Goal: Information Seeking & Learning: Learn about a topic

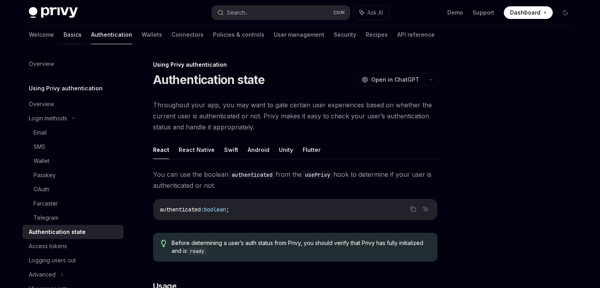
click at [64, 36] on link "Basics" at bounding box center [73, 34] width 18 height 19
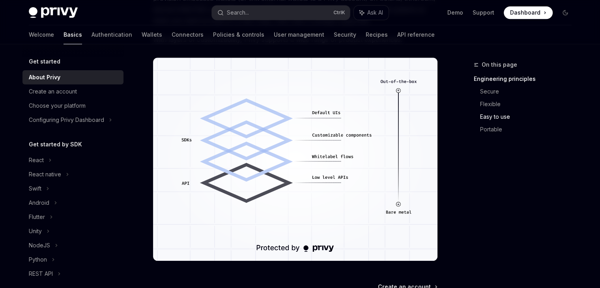
scroll to position [547, 0]
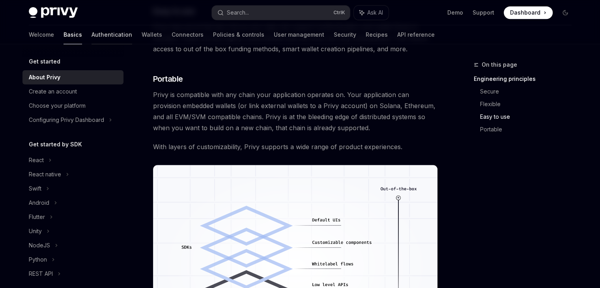
click at [92, 30] on link "Authentication" at bounding box center [112, 34] width 41 height 19
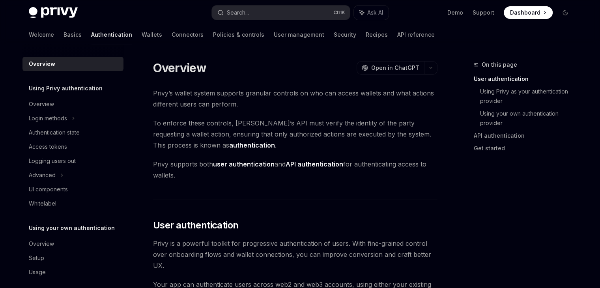
click at [314, 165] on strong "API authentication" at bounding box center [315, 164] width 58 height 8
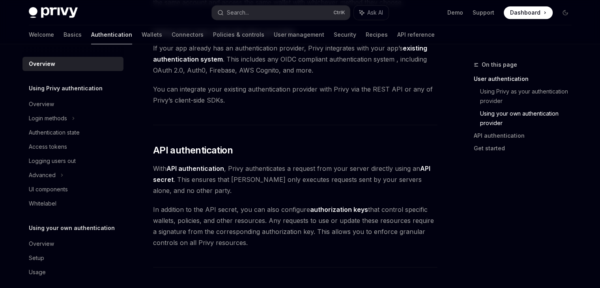
scroll to position [434, 0]
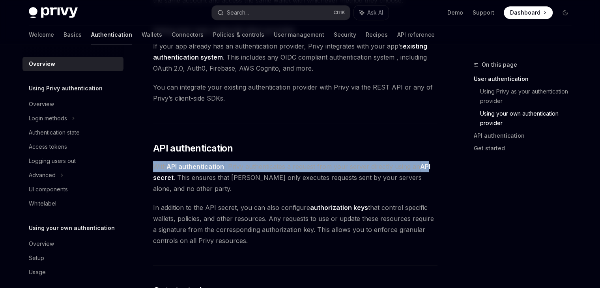
drag, startPoint x: 152, startPoint y: 165, endPoint x: 427, endPoint y: 167, distance: 274.7
click at [427, 167] on div "Overview OpenAI Open in ChatGPT OpenAI Open in ChatGPT Privy’s wallet system su…" at bounding box center [222, 91] width 436 height 931
click at [242, 168] on span "With API authentication , Privy authenticates a request from your server direct…" at bounding box center [295, 177] width 285 height 33
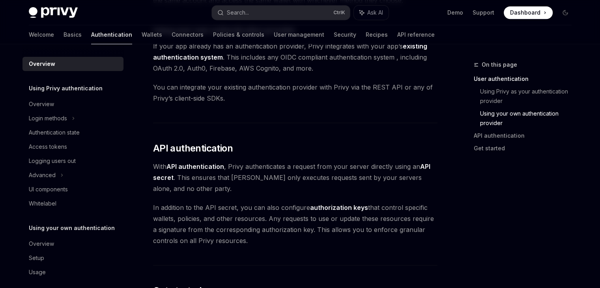
click at [290, 167] on span "With API authentication , Privy authenticates a request from your server direct…" at bounding box center [295, 177] width 285 height 33
click at [294, 167] on span "With API authentication , Privy authenticates a request from your server direct…" at bounding box center [295, 177] width 285 height 33
click at [314, 163] on span "With API authentication , Privy authenticates a request from your server direct…" at bounding box center [295, 177] width 285 height 33
click at [354, 167] on span "With API authentication , Privy authenticates a request from your server direct…" at bounding box center [295, 177] width 285 height 33
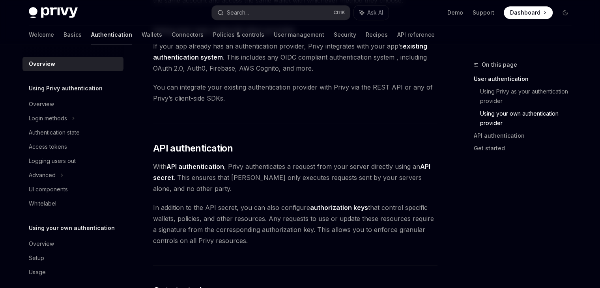
click at [406, 165] on span "With API authentication , Privy authenticates a request from your server direct…" at bounding box center [295, 177] width 285 height 33
click at [407, 165] on span "With API authentication , Privy authenticates a request from your server direct…" at bounding box center [295, 177] width 285 height 33
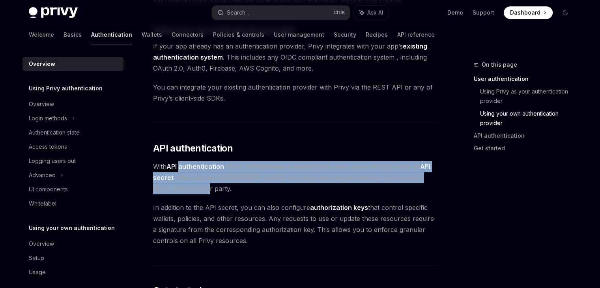
drag, startPoint x: 180, startPoint y: 172, endPoint x: 283, endPoint y: 187, distance: 104.1
click at [283, 187] on span "With API authentication , Privy authenticates a request from your server direct…" at bounding box center [295, 177] width 285 height 33
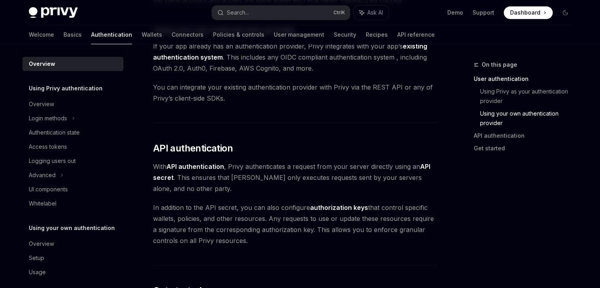
click at [334, 208] on strong "authorization keys" at bounding box center [339, 208] width 58 height 8
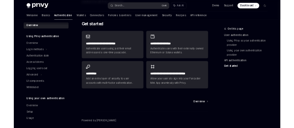
scroll to position [0, 0]
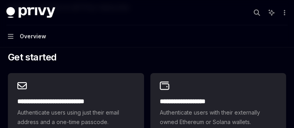
type textarea "*"
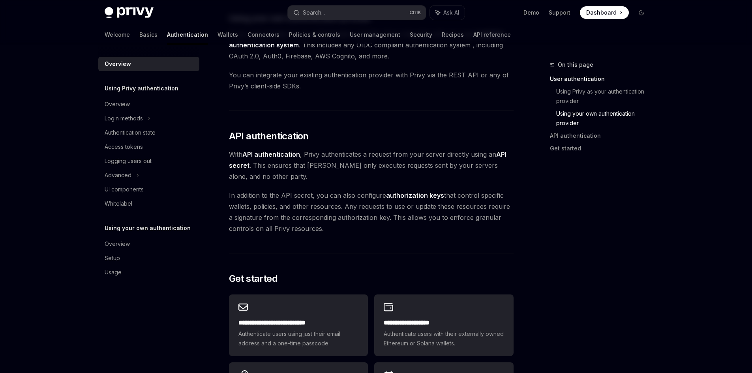
scroll to position [381, 0]
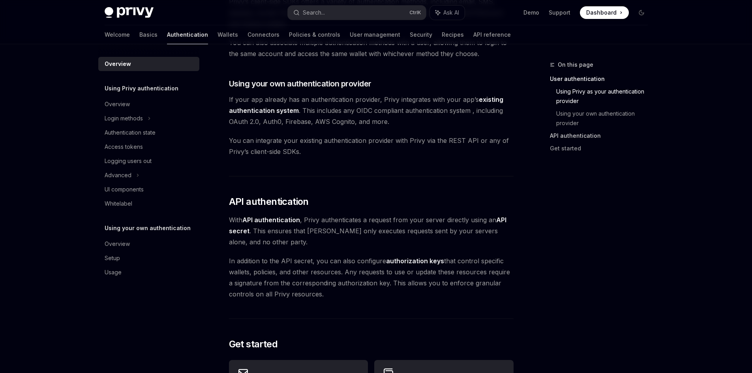
click at [575, 131] on link "API authentication" at bounding box center [602, 135] width 104 height 13
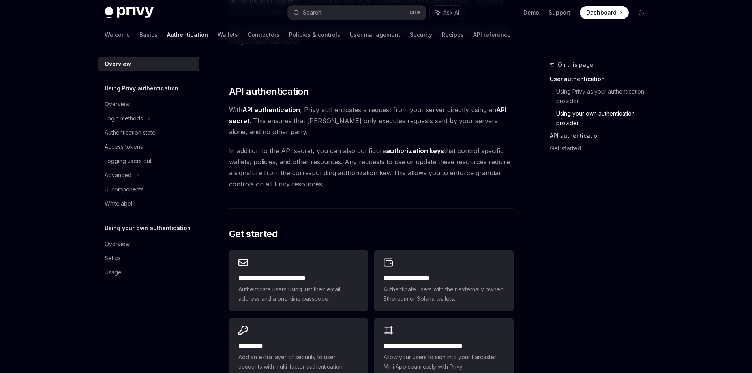
scroll to position [516, 0]
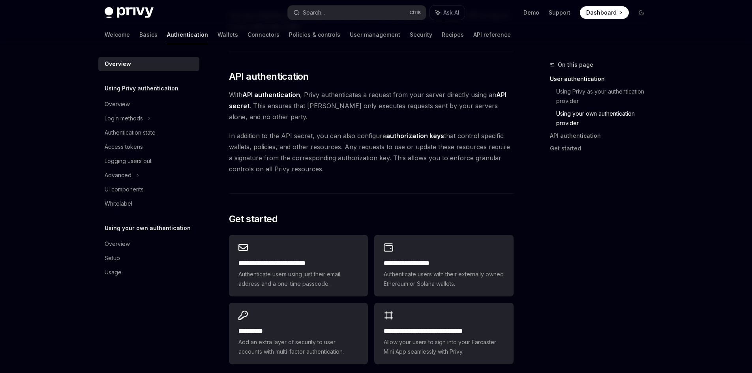
scroll to position [513, 0]
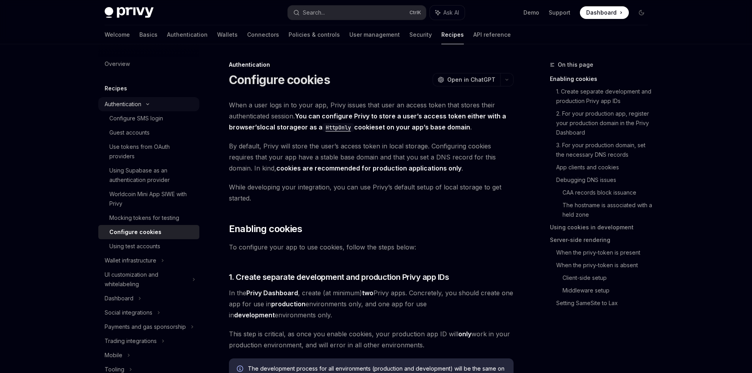
click at [121, 104] on div "Authentication" at bounding box center [123, 103] width 37 height 9
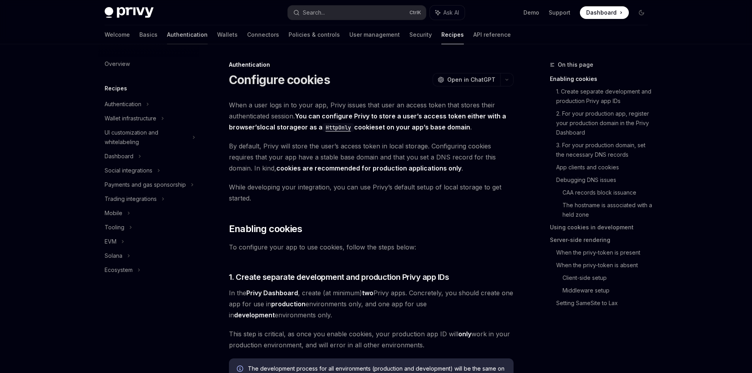
click at [167, 37] on link "Authentication" at bounding box center [187, 34] width 41 height 19
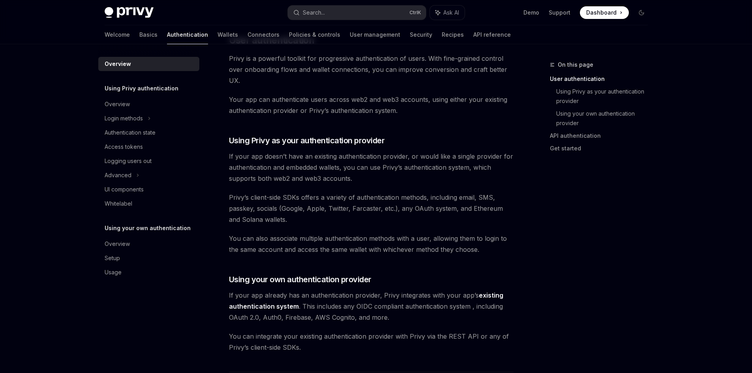
scroll to position [197, 0]
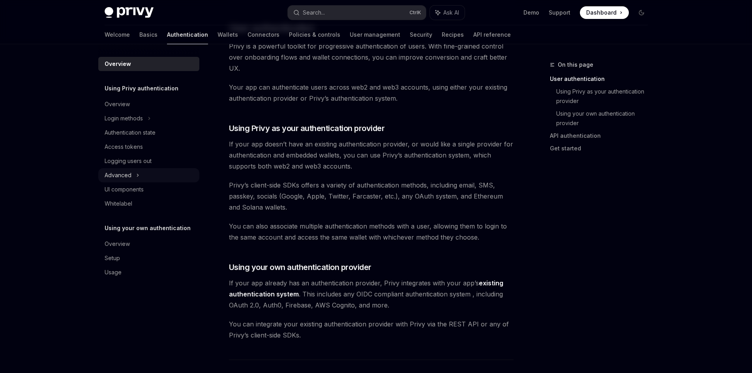
click at [129, 172] on div "Advanced" at bounding box center [118, 175] width 27 height 9
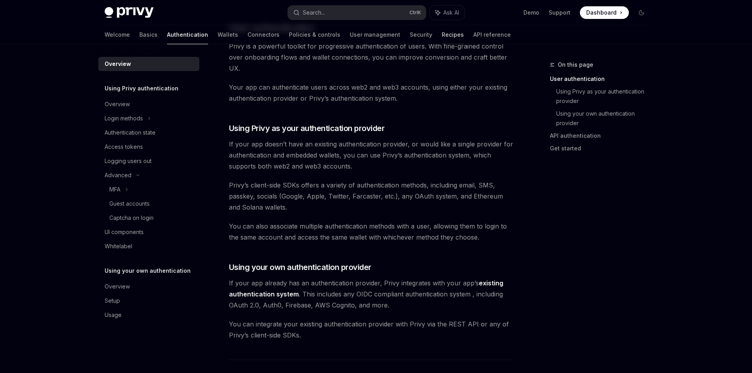
click at [442, 36] on link "Recipes" at bounding box center [453, 34] width 22 height 19
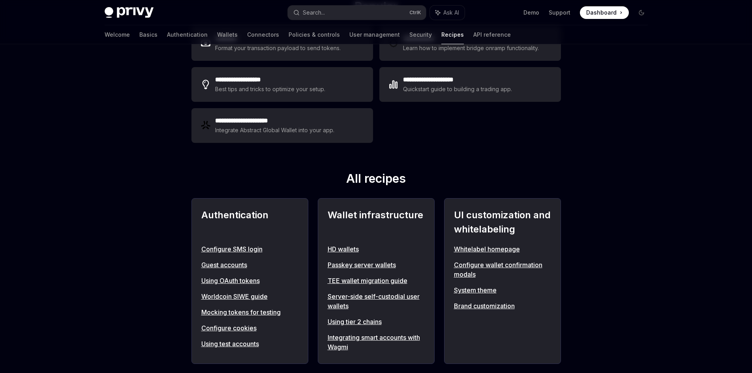
scroll to position [197, 0]
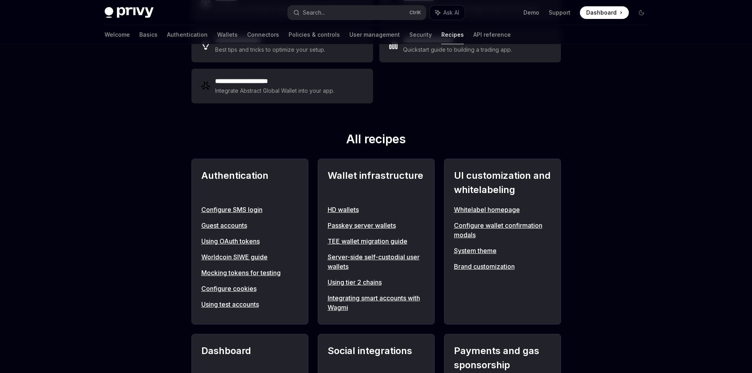
click at [227, 286] on link "Configure cookies" at bounding box center [249, 288] width 97 height 9
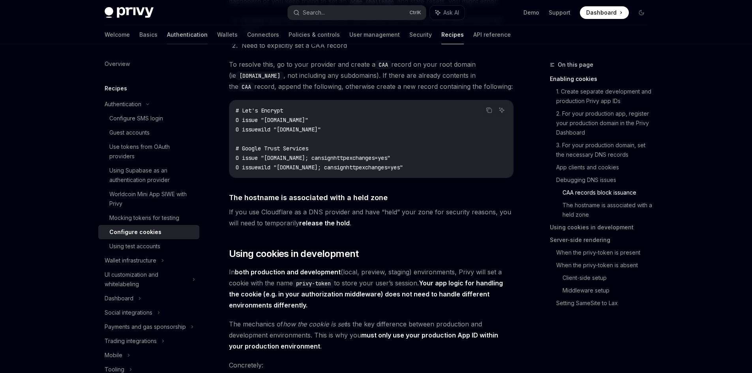
scroll to position [1066, 0]
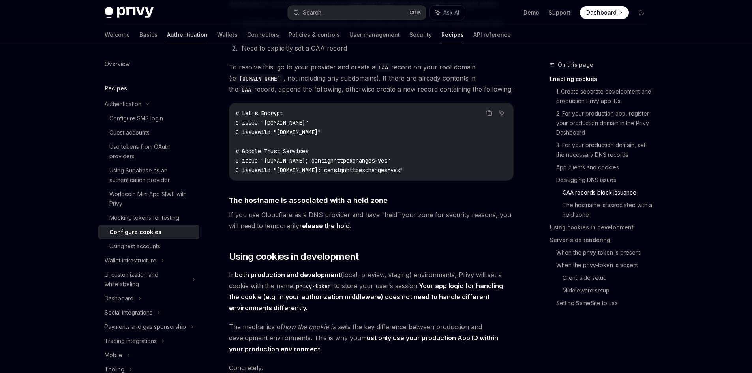
click at [167, 30] on link "Authentication" at bounding box center [187, 34] width 41 height 19
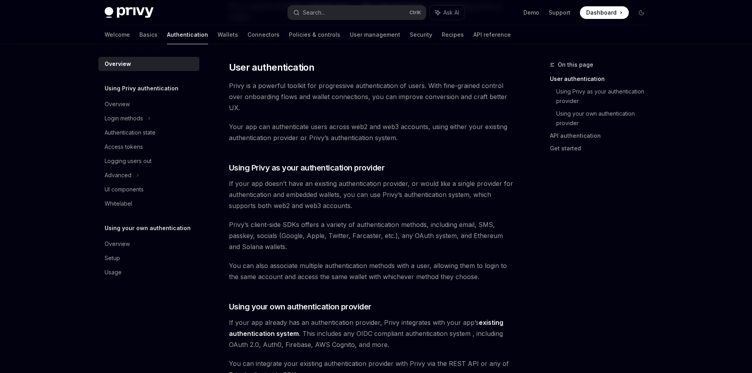
scroll to position [197, 0]
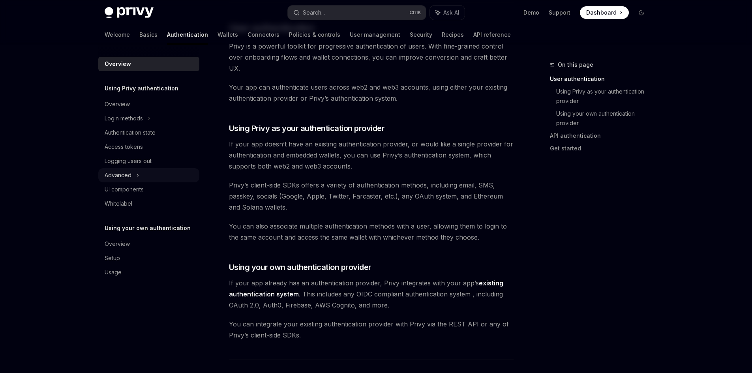
click at [132, 175] on div "Advanced" at bounding box center [148, 175] width 101 height 14
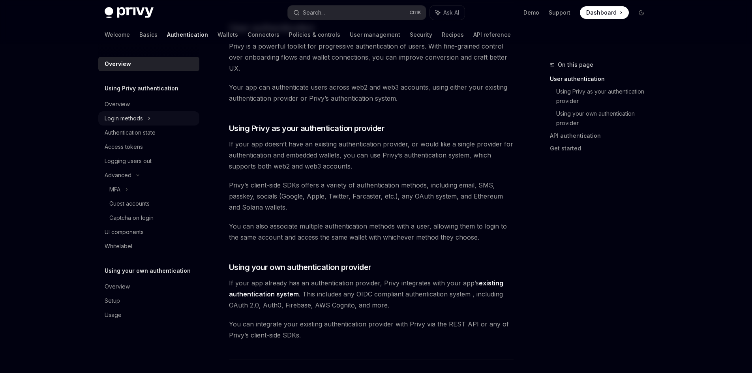
click at [133, 114] on div "Login methods" at bounding box center [124, 118] width 38 height 9
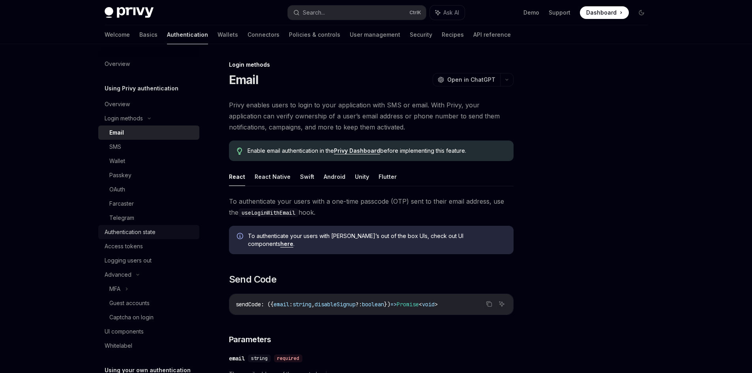
click at [142, 232] on div "Authentication state" at bounding box center [130, 231] width 51 height 9
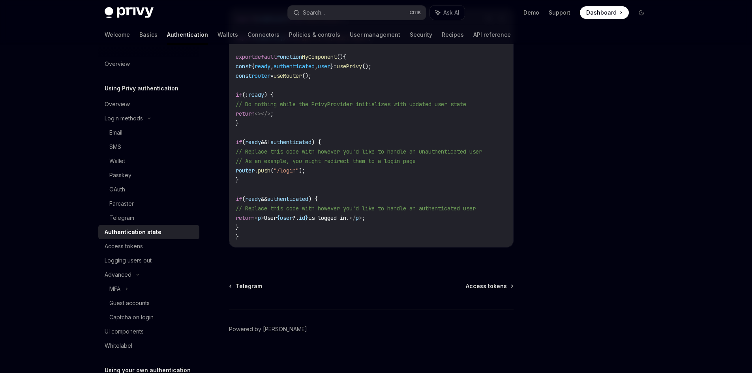
scroll to position [299, 0]
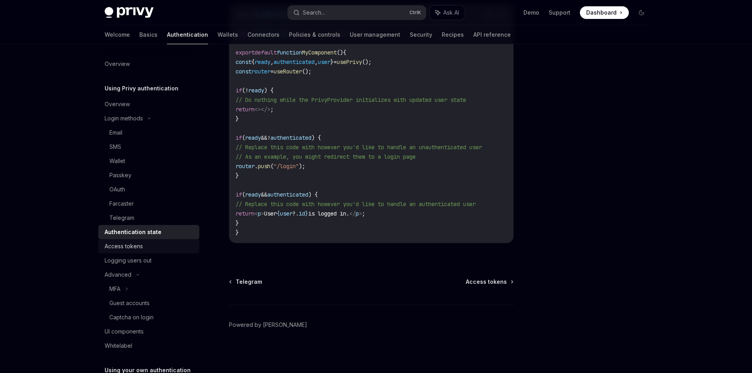
click at [140, 248] on div "Access tokens" at bounding box center [124, 246] width 38 height 9
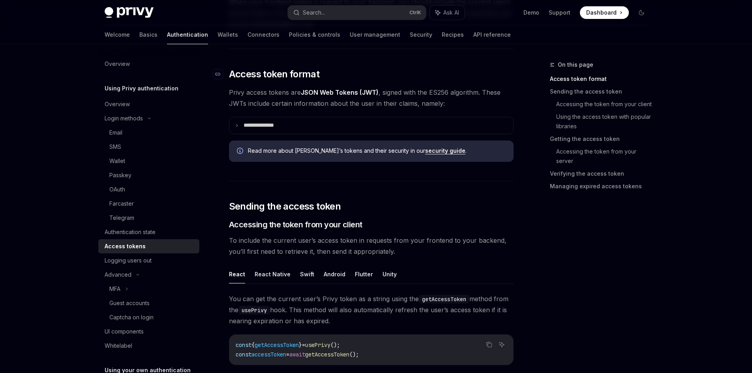
scroll to position [158, 0]
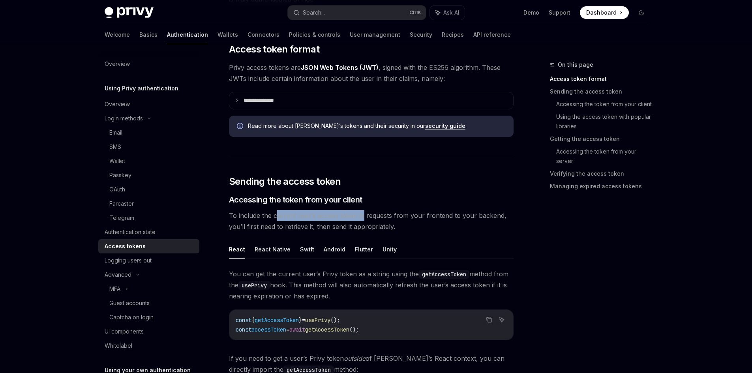
drag, startPoint x: 276, startPoint y: 216, endPoint x: 362, endPoint y: 217, distance: 86.4
click at [362, 217] on span "To include the current user’s access token in requests from your frontend to yo…" at bounding box center [371, 221] width 285 height 22
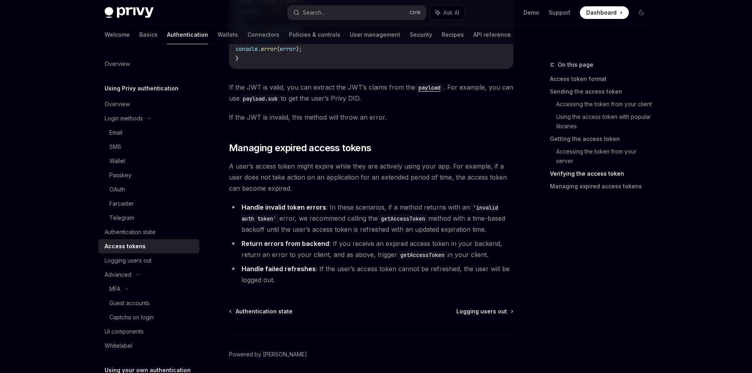
scroll to position [1974, 0]
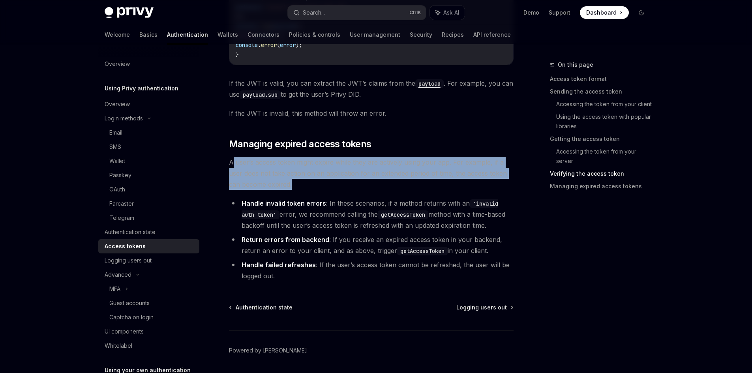
drag, startPoint x: 232, startPoint y: 160, endPoint x: 498, endPoint y: 186, distance: 266.4
click at [498, 186] on span "A user’s access token might expire while they are actively using your app. For …" at bounding box center [371, 173] width 285 height 33
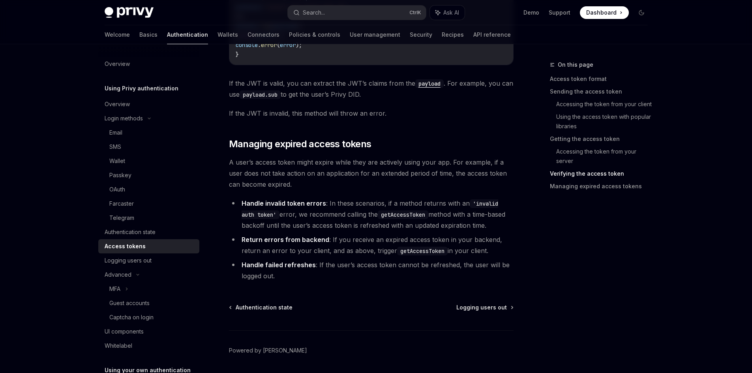
click at [376, 221] on li "Handle invalid token errors : In these scenarios, if a method returns with an '…" at bounding box center [371, 214] width 285 height 33
drag, startPoint x: 242, startPoint y: 264, endPoint x: 279, endPoint y: 265, distance: 37.1
click at [279, 265] on strong "Handle failed refreshes" at bounding box center [279, 265] width 74 height 8
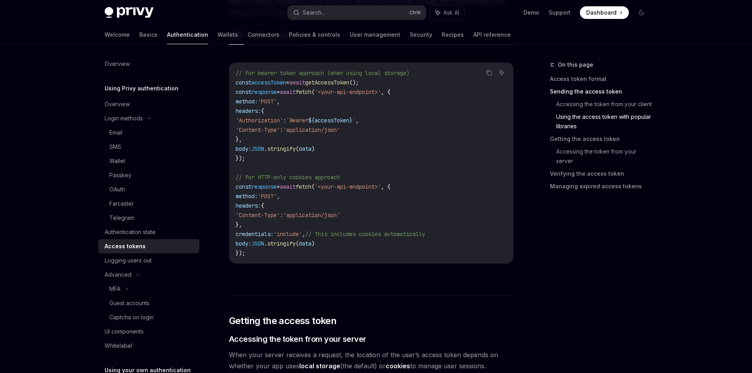
scroll to position [553, 0]
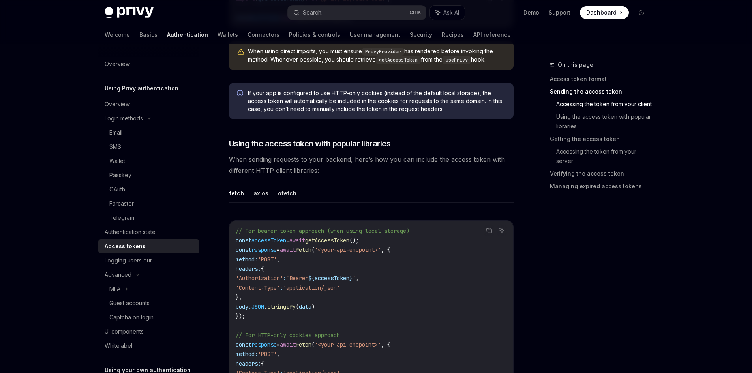
click at [337, 242] on span "getAccessToken" at bounding box center [327, 240] width 44 height 7
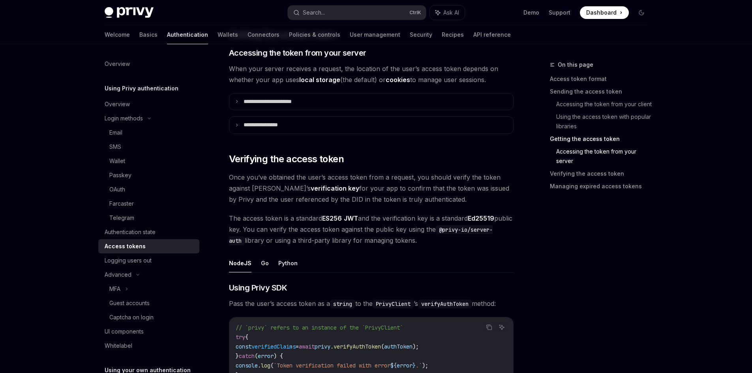
scroll to position [987, 0]
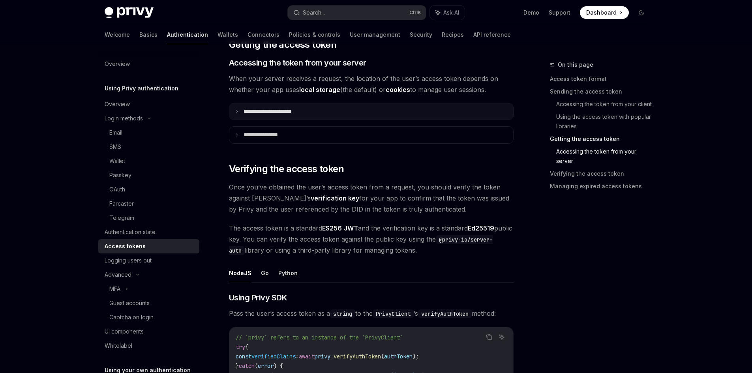
click at [238, 109] on icon at bounding box center [237, 111] width 4 height 4
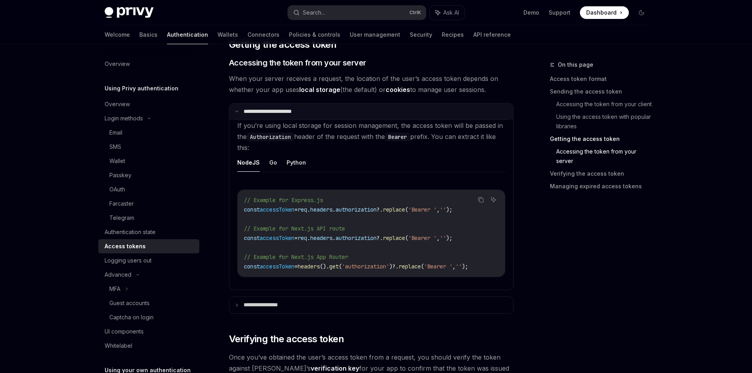
click at [238, 109] on icon at bounding box center [237, 111] width 4 height 4
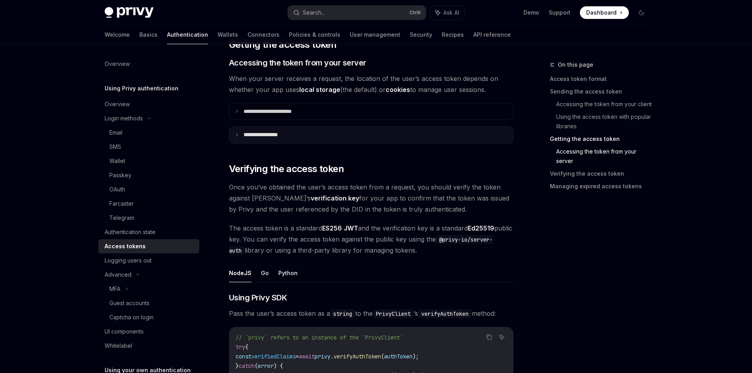
click at [234, 137] on summary "**********" at bounding box center [371, 135] width 284 height 17
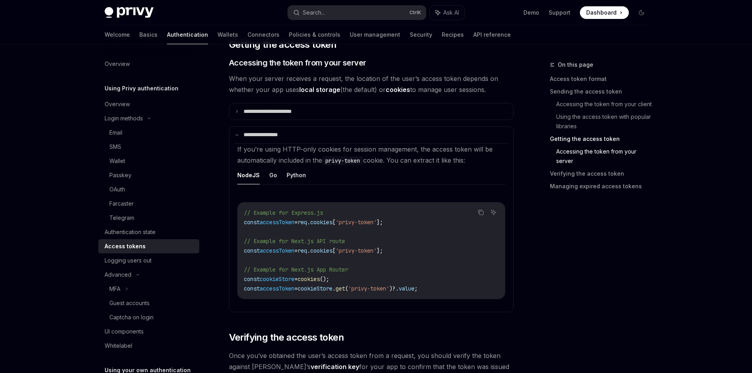
click at [287, 224] on span "accessToken" at bounding box center [277, 222] width 35 height 7
click at [281, 249] on span "accessToken" at bounding box center [277, 250] width 35 height 7
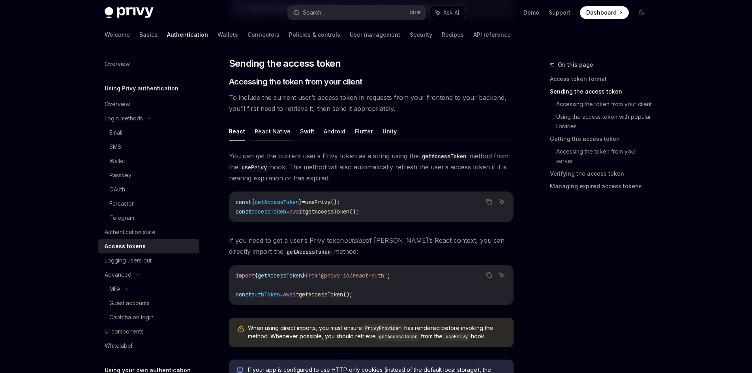
scroll to position [276, 0]
drag, startPoint x: 237, startPoint y: 197, endPoint x: 389, endPoint y: 214, distance: 152.5
click at [389, 214] on code "const { getAccessToken } = usePrivy (); const accessToken = await getAccessToke…" at bounding box center [371, 206] width 271 height 19
click at [390, 214] on code "const { getAccessToken } = usePrivy (); const accessToken = await getAccessToke…" at bounding box center [371, 206] width 271 height 19
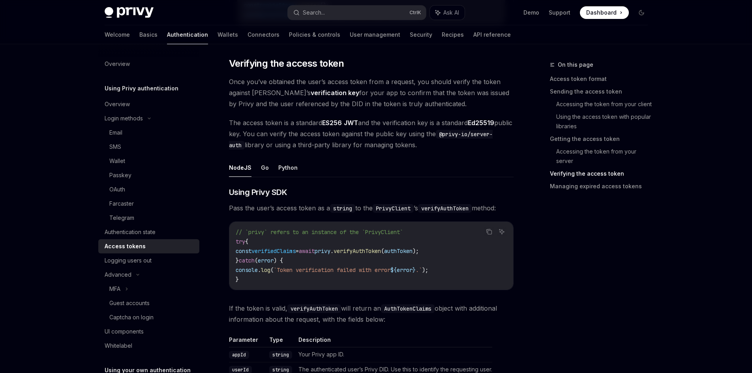
scroll to position [1263, 0]
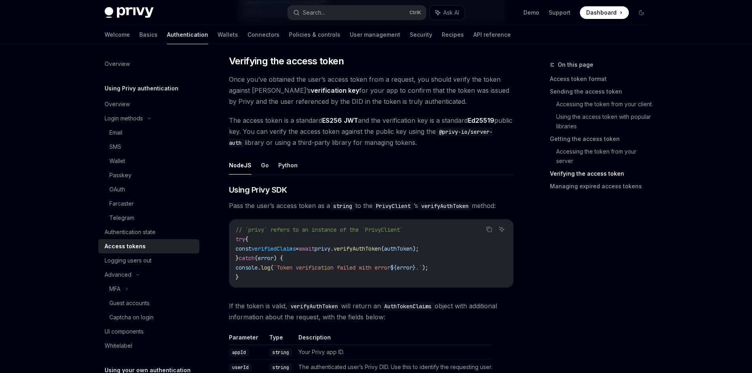
click at [277, 245] on code "// `privy` refers to an instance of the `PrivyClient` try { const verifiedClaim…" at bounding box center [371, 253] width 271 height 57
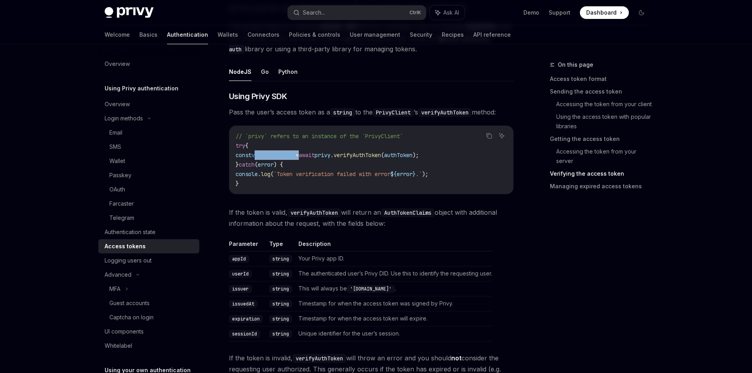
scroll to position [1381, 0]
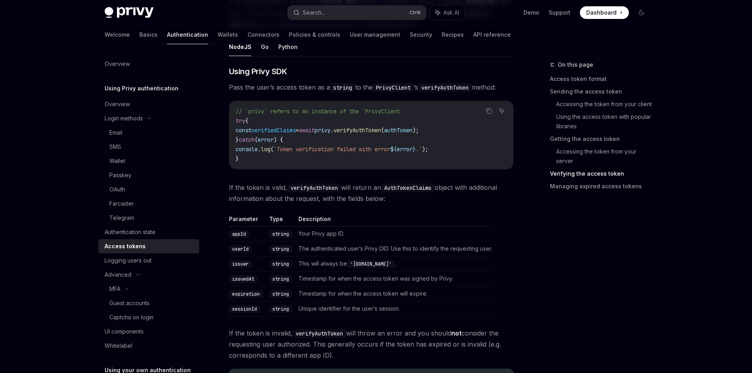
click at [253, 238] on td "appId" at bounding box center [247, 233] width 37 height 15
click at [280, 126] on code "// `privy` refers to an instance of the `PrivyClient` try { const verifiedClaim…" at bounding box center [371, 135] width 271 height 57
click at [239, 288] on td "expiration" at bounding box center [247, 293] width 37 height 15
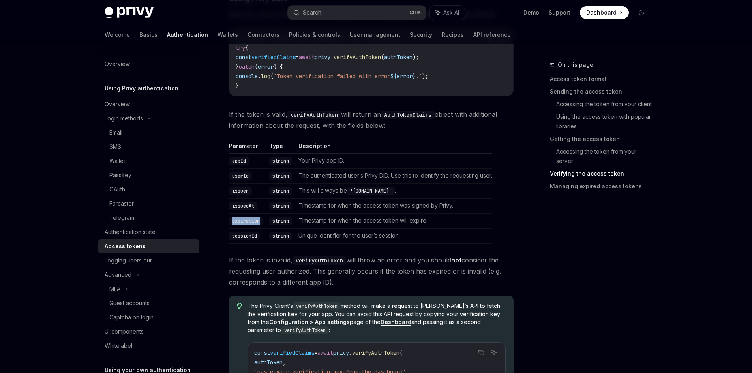
scroll to position [1460, 0]
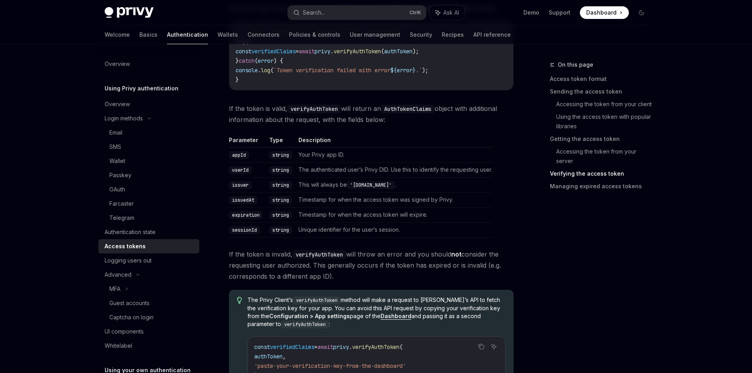
click at [324, 256] on code "verifyAuthToken" at bounding box center [319, 254] width 54 height 9
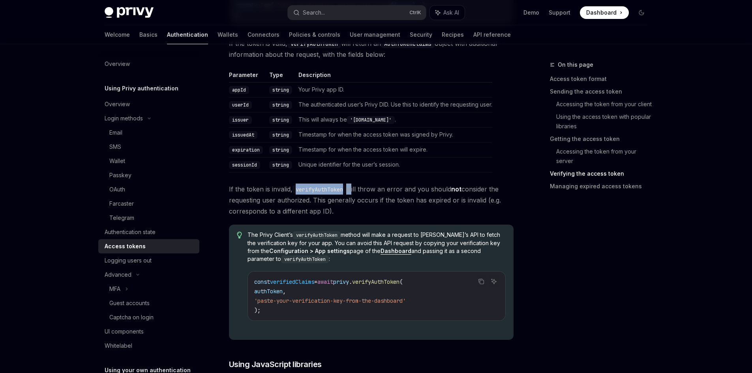
scroll to position [1526, 0]
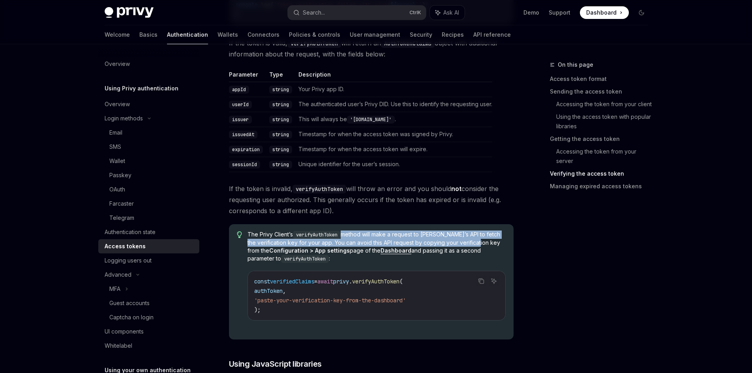
drag, startPoint x: 345, startPoint y: 232, endPoint x: 488, endPoint y: 240, distance: 143.5
click at [488, 240] on span "The Privy Client’s verifyAuthToken method will make a request to Privy’s API to…" at bounding box center [376, 247] width 258 height 32
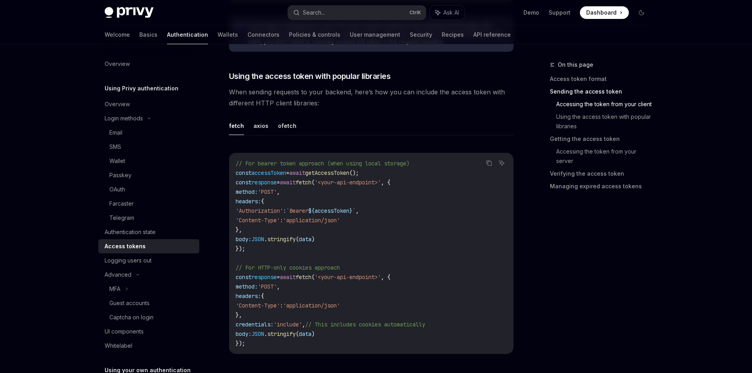
scroll to position [618, 0]
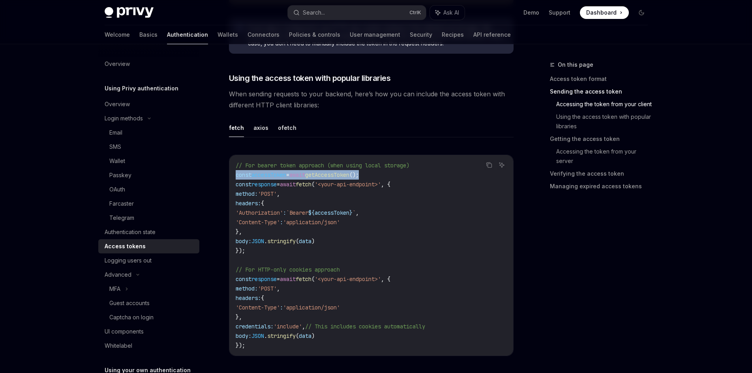
drag, startPoint x: 235, startPoint y: 174, endPoint x: 389, endPoint y: 174, distance: 153.5
click at [389, 174] on code "// For bearer token approach (when using local storage) const accessToken = awa…" at bounding box center [371, 255] width 271 height 189
copy span "const accessToken = await getAccessToken ();"
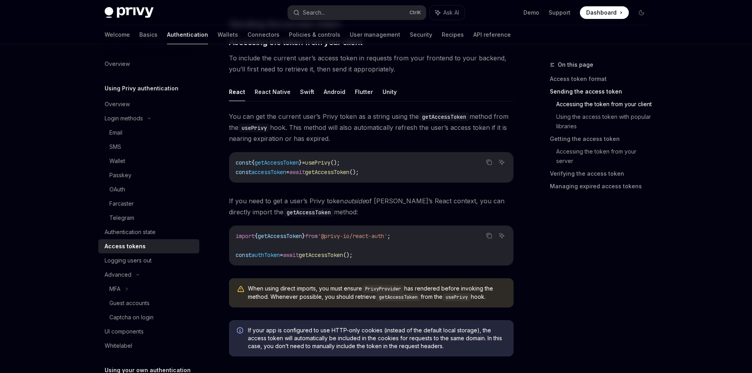
scroll to position [302, 0]
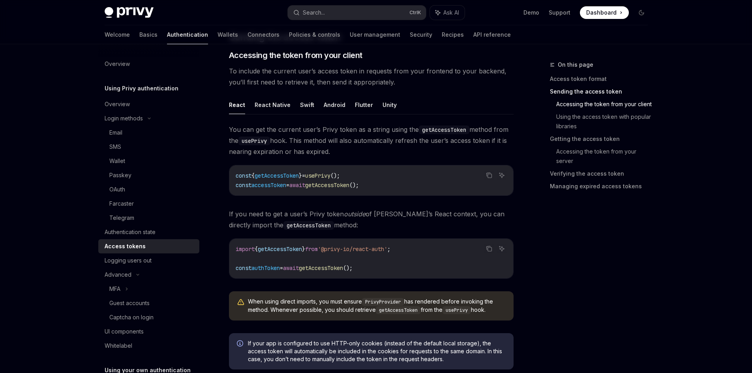
type textarea "*"
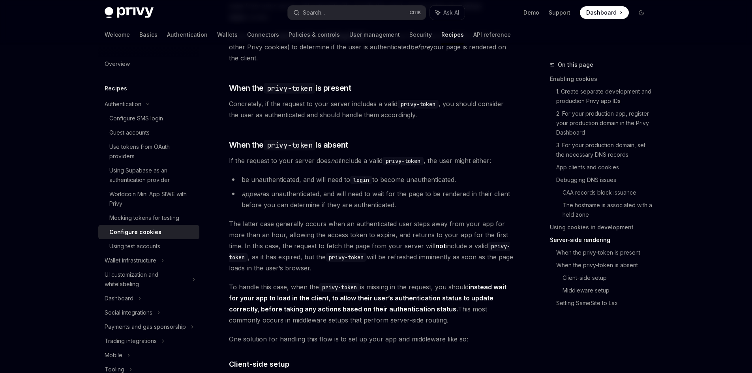
scroll to position [1658, 0]
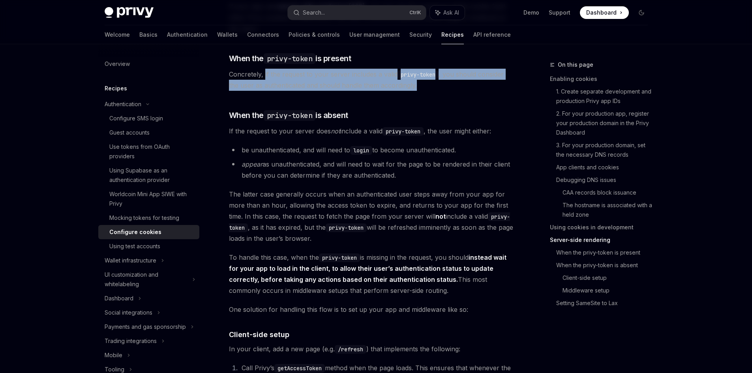
drag, startPoint x: 264, startPoint y: 83, endPoint x: 507, endPoint y: 97, distance: 242.8
click at [507, 91] on span "Concretely, if the request to your server includes a valid privy-token , you sh…" at bounding box center [371, 80] width 285 height 22
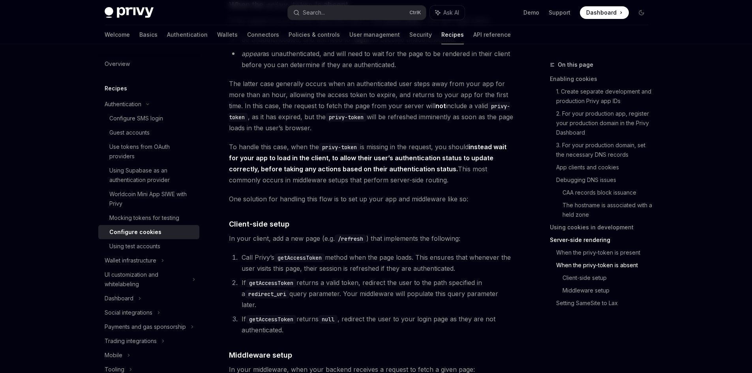
scroll to position [1816, 0]
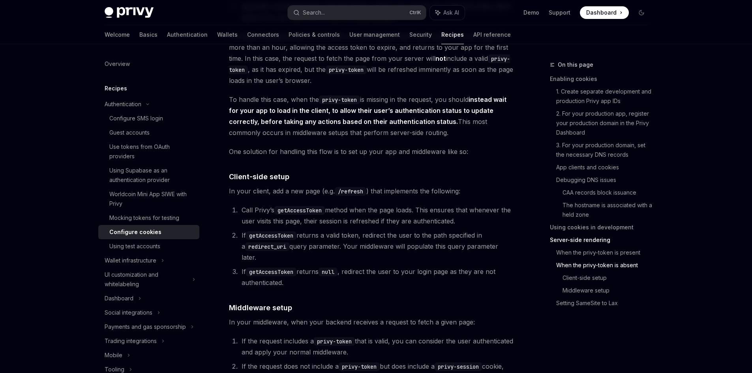
click at [281, 215] on code "getAccessToken" at bounding box center [299, 210] width 51 height 9
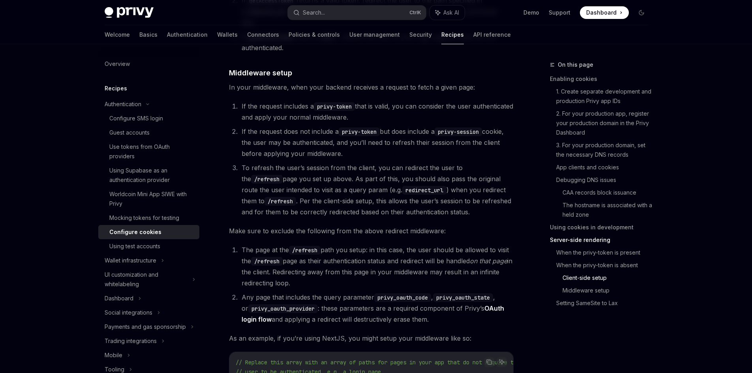
scroll to position [2052, 0]
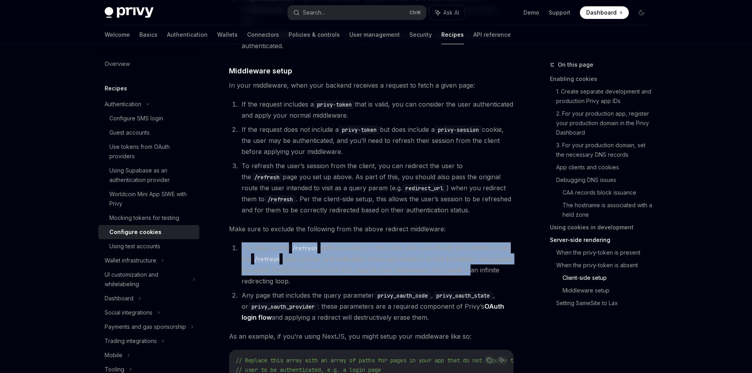
drag, startPoint x: 243, startPoint y: 246, endPoint x: 489, endPoint y: 270, distance: 247.8
click at [489, 270] on li "The page at the /refresh path you setup: in this case, the user should be allow…" at bounding box center [376, 264] width 274 height 44
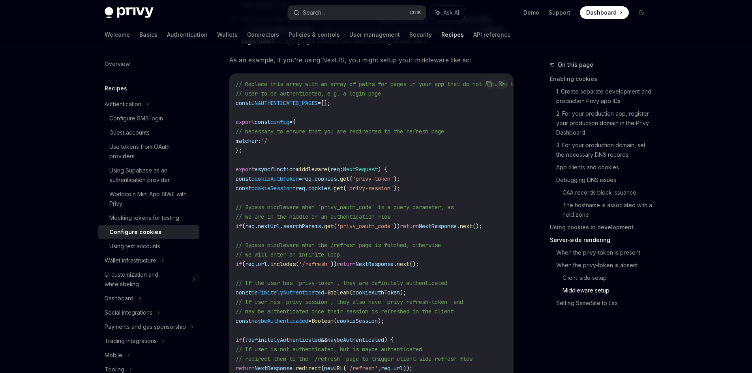
scroll to position [2408, 0]
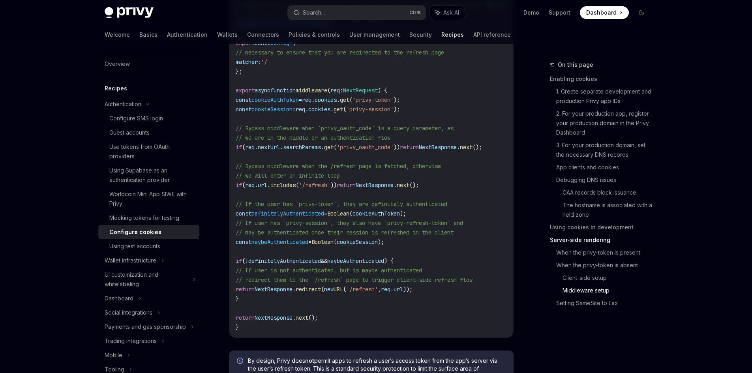
click at [444, 204] on span "// If the user has `privy-token`, they are definitely authenticated" at bounding box center [342, 204] width 212 height 7
drag, startPoint x: 249, startPoint y: 205, endPoint x: 345, endPoint y: 205, distance: 95.1
click at [345, 205] on span "// If the user has `privy-token`, they are definitely authenticated" at bounding box center [342, 204] width 212 height 7
click at [395, 212] on span "cookieAuthToken" at bounding box center [375, 213] width 47 height 7
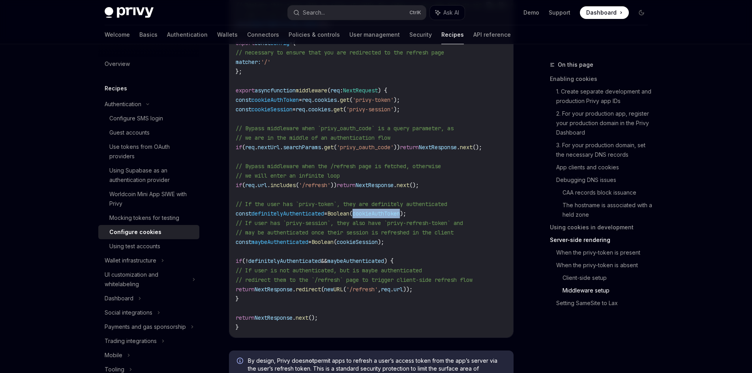
click at [395, 212] on span "cookieAuthToken" at bounding box center [375, 213] width 47 height 7
click at [378, 243] on span "cookieSession" at bounding box center [357, 241] width 41 height 7
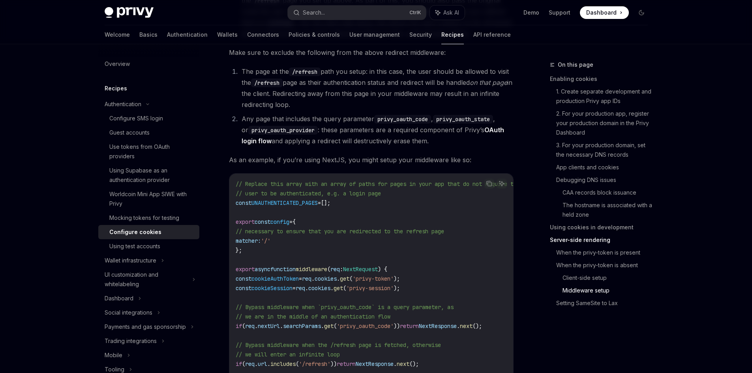
scroll to position [2223, 0]
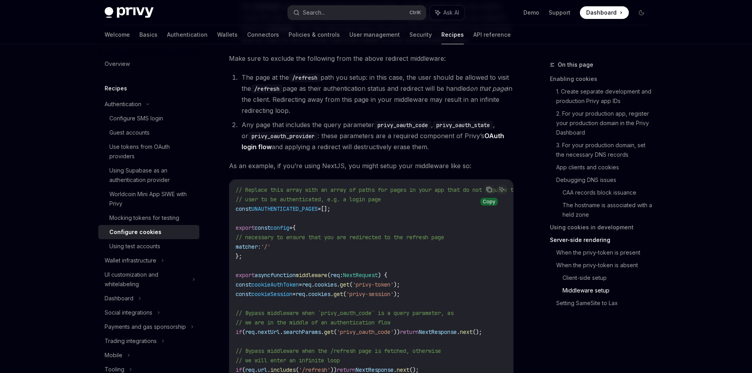
click at [489, 187] on icon "Copy the contents from the code block" at bounding box center [489, 189] width 6 height 6
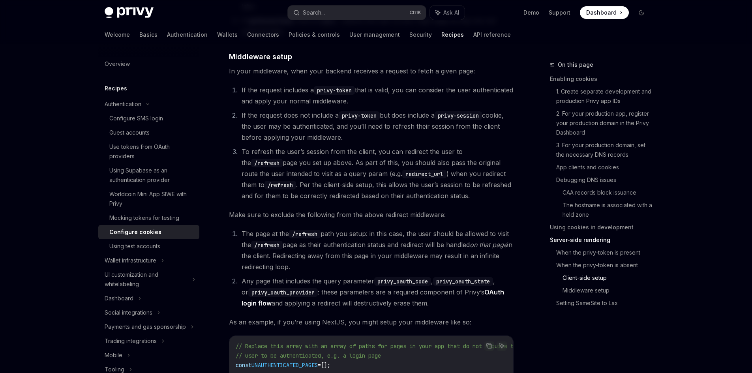
scroll to position [2026, 0]
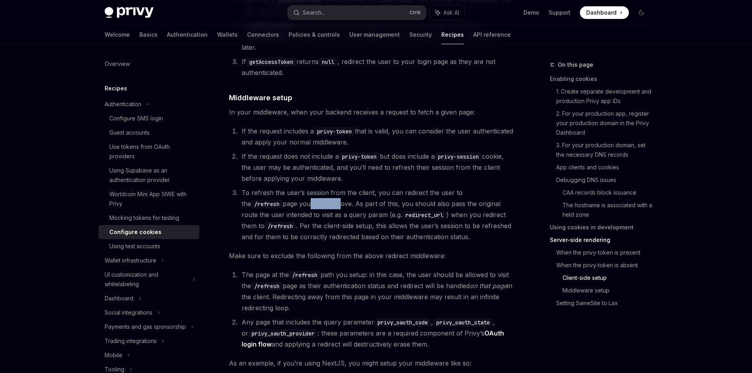
drag, startPoint x: 266, startPoint y: 204, endPoint x: 295, endPoint y: 204, distance: 28.4
click at [295, 204] on li "To refresh the user’s session from the client, you can redirect the user to the…" at bounding box center [376, 214] width 274 height 55
click at [309, 208] on li "To refresh the user’s session from the client, you can redirect the user to the…" at bounding box center [376, 214] width 274 height 55
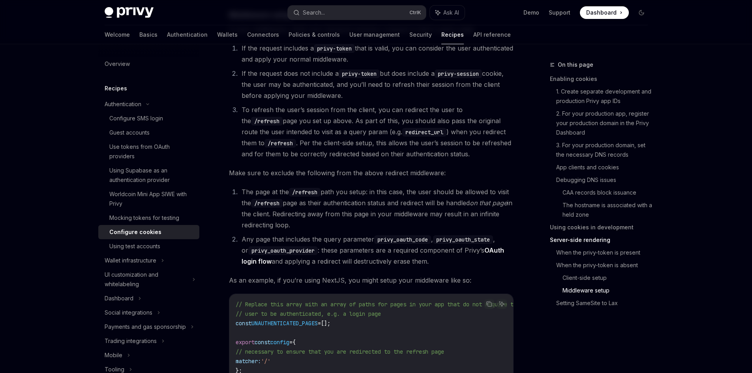
scroll to position [2105, 0]
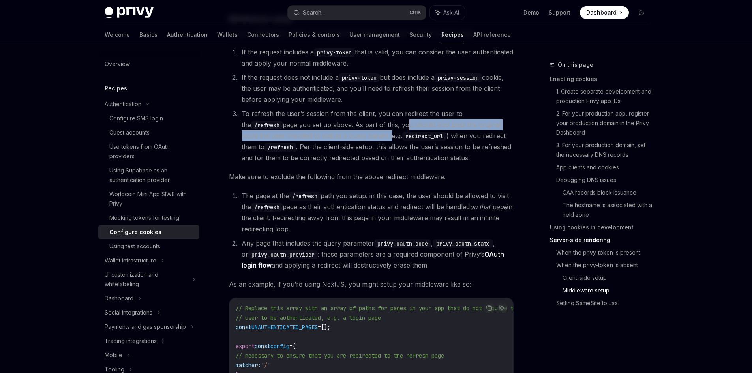
drag, startPoint x: 362, startPoint y: 123, endPoint x: 344, endPoint y: 133, distance: 20.0
click at [344, 133] on li "To refresh the user’s session from the client, you can redirect the user to the…" at bounding box center [376, 135] width 274 height 55
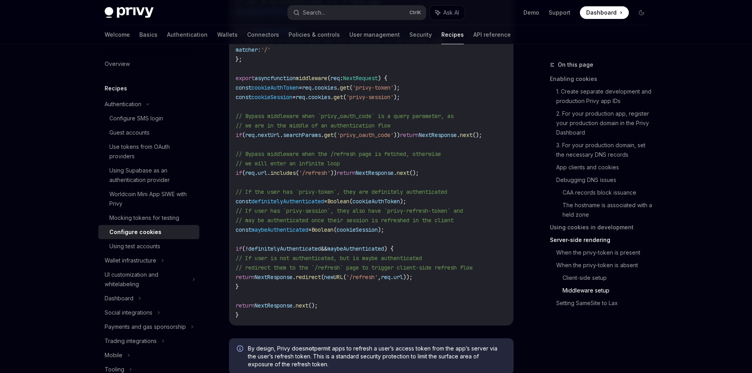
scroll to position [2420, 0]
drag, startPoint x: 412, startPoint y: 276, endPoint x: 435, endPoint y: 278, distance: 23.7
click at [412, 278] on span "return NextResponse . redirect ( new URL ( '/refresh' , req . url ));" at bounding box center [324, 276] width 177 height 7
click at [378, 275] on span "'/refresh'" at bounding box center [362, 276] width 32 height 7
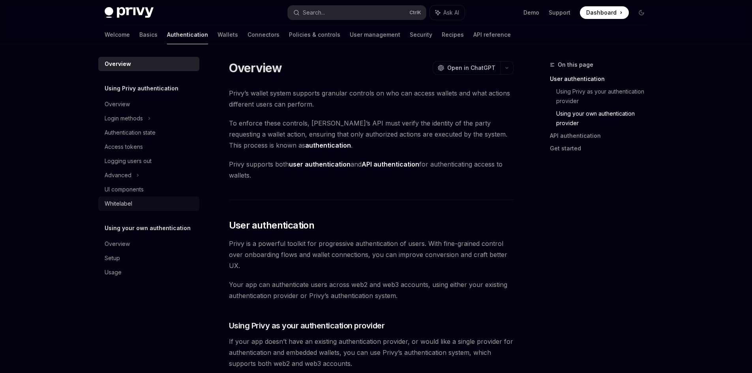
scroll to position [513, 0]
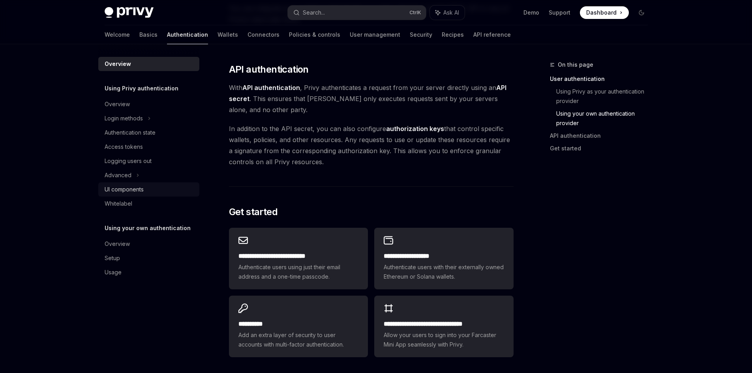
click at [126, 189] on div "UI components" at bounding box center [124, 189] width 39 height 9
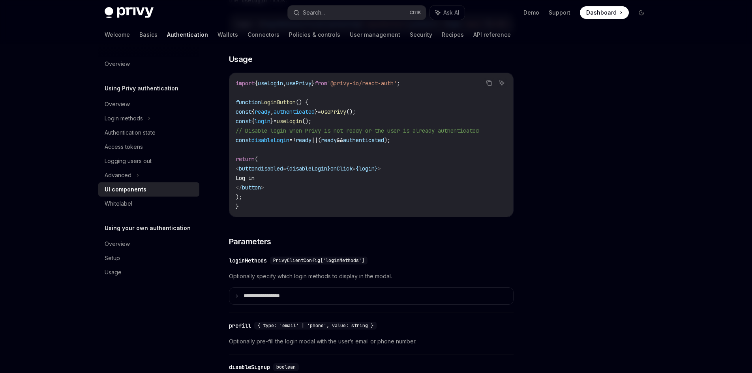
scroll to position [513, 0]
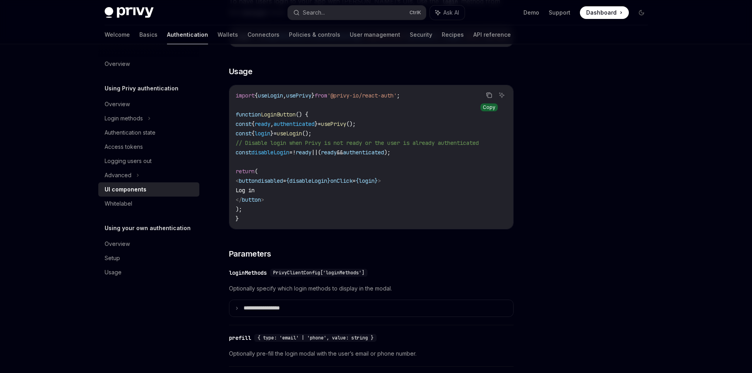
click at [489, 98] on icon "Copy the contents from the code block" at bounding box center [489, 95] width 6 height 6
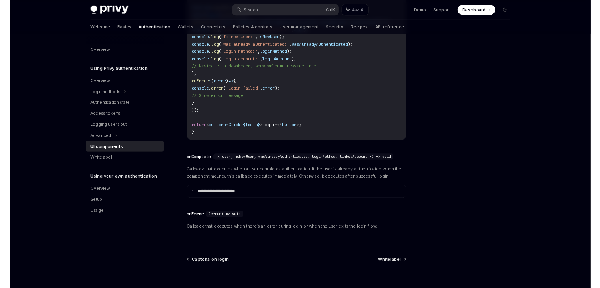
scroll to position [947, 0]
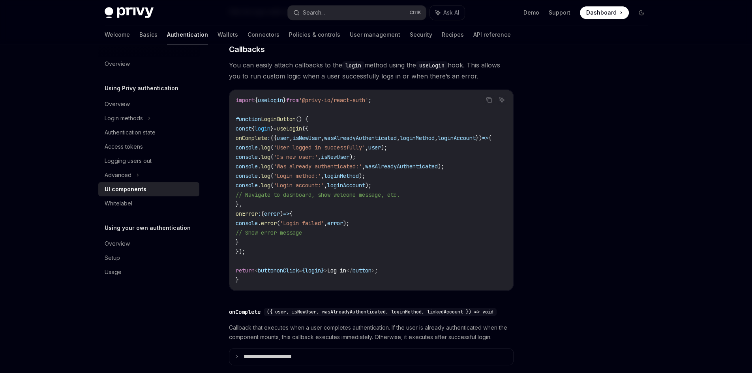
type textarea "*"
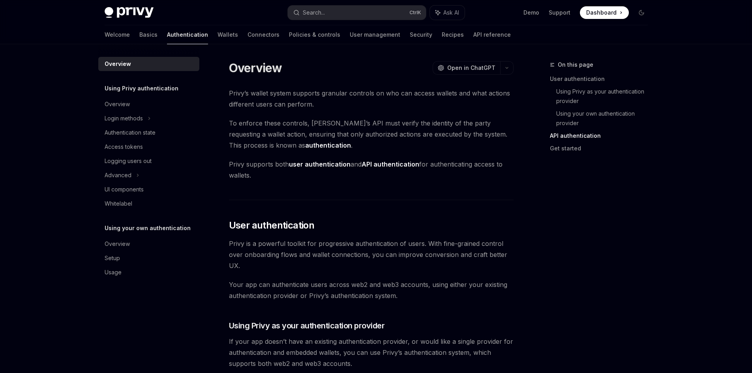
scroll to position [516, 0]
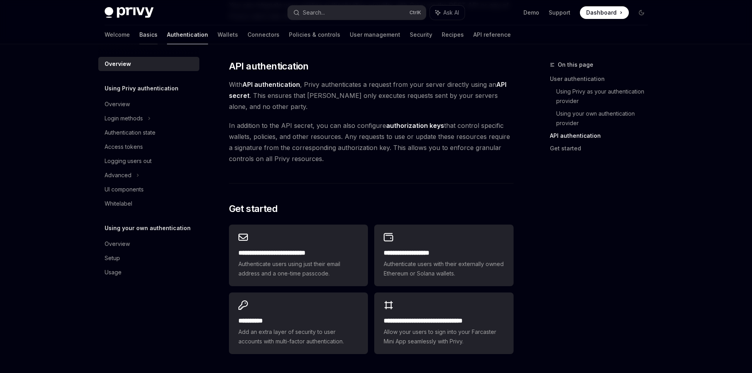
drag, startPoint x: 0, startPoint y: 0, endPoint x: 111, endPoint y: 36, distance: 116.2
click at [139, 36] on link "Basics" at bounding box center [148, 34] width 18 height 19
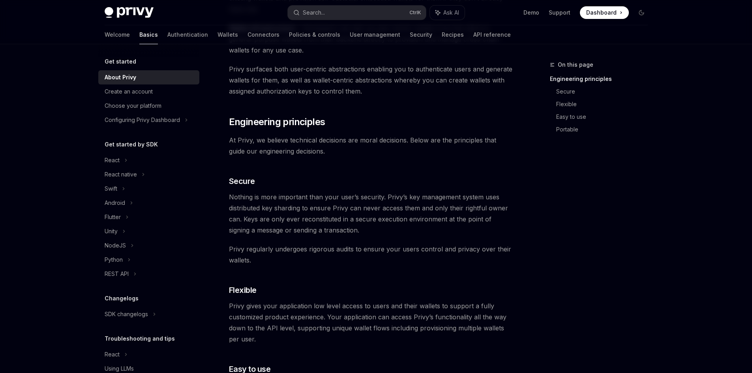
scroll to position [67, 0]
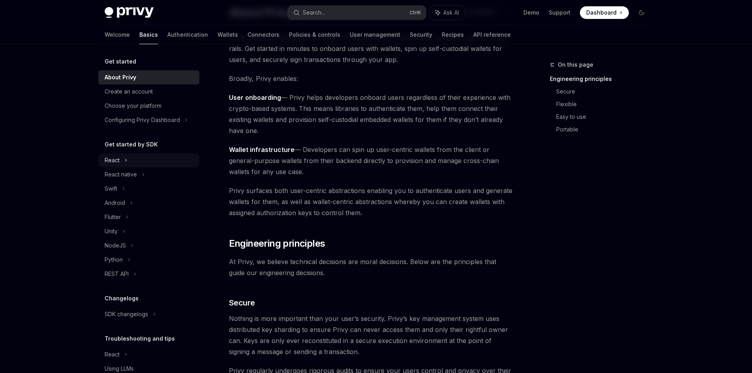
click at [114, 160] on div "React" at bounding box center [112, 160] width 15 height 9
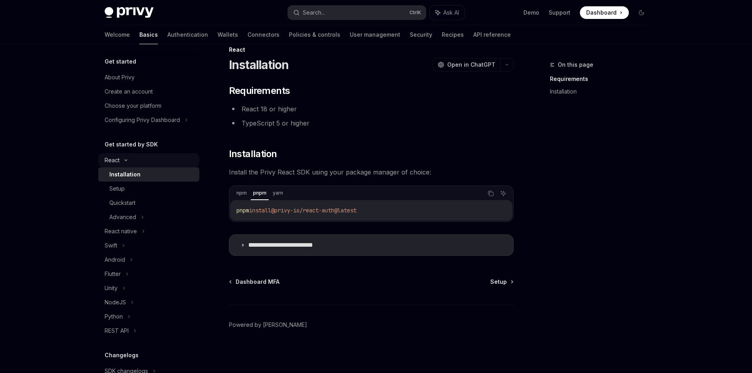
scroll to position [15, 0]
click at [120, 190] on div "Setup" at bounding box center [116, 188] width 15 height 9
type textarea "*"
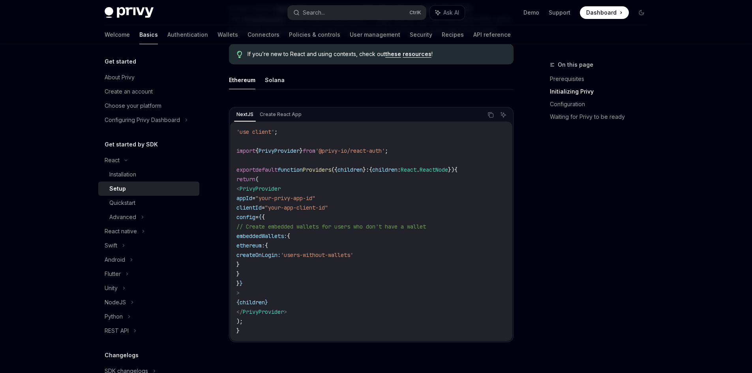
scroll to position [212, 0]
click at [304, 208] on span ""your-app-client-id"" at bounding box center [296, 207] width 63 height 7
click at [323, 208] on span ""your-app-client-id"" at bounding box center [296, 207] width 63 height 7
click at [328, 208] on span ""your-app-client-id"" at bounding box center [296, 207] width 63 height 7
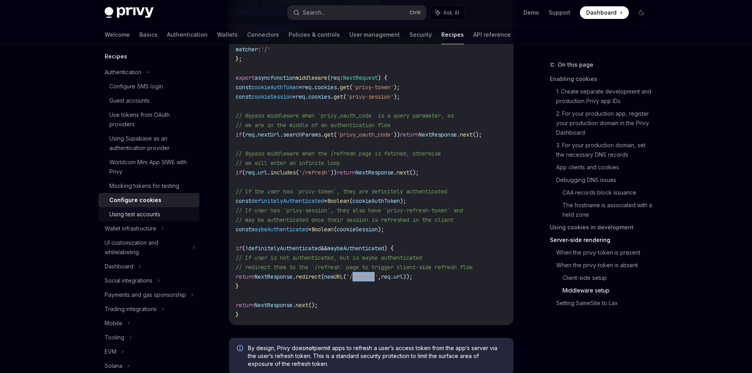
scroll to position [39, 0]
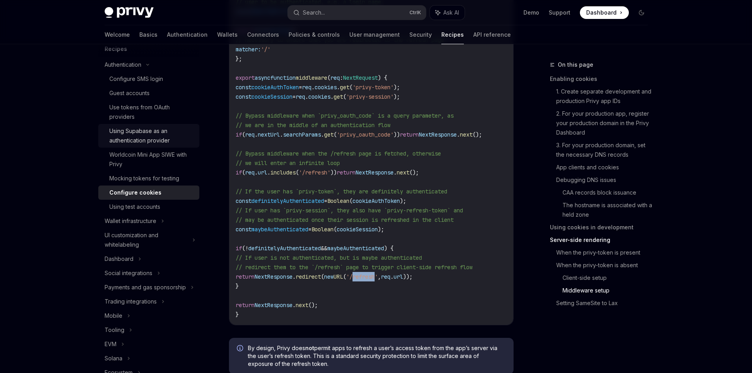
click at [123, 131] on div "Using Supabase as an authentication provider" at bounding box center [151, 135] width 85 height 19
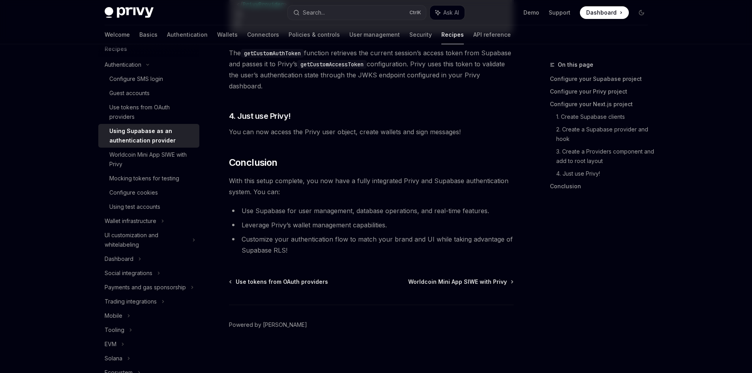
type textarea "*"
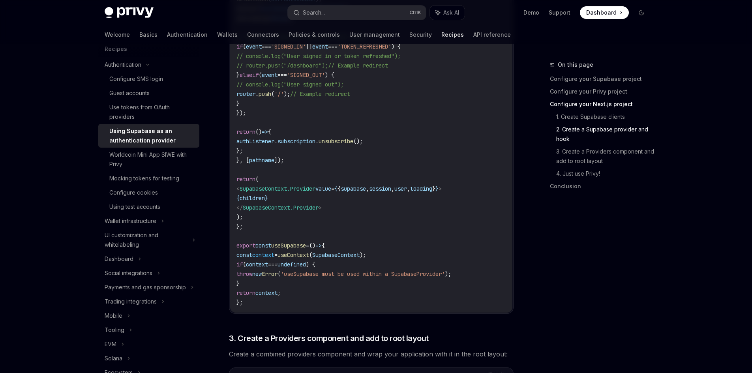
scroll to position [1303, 0]
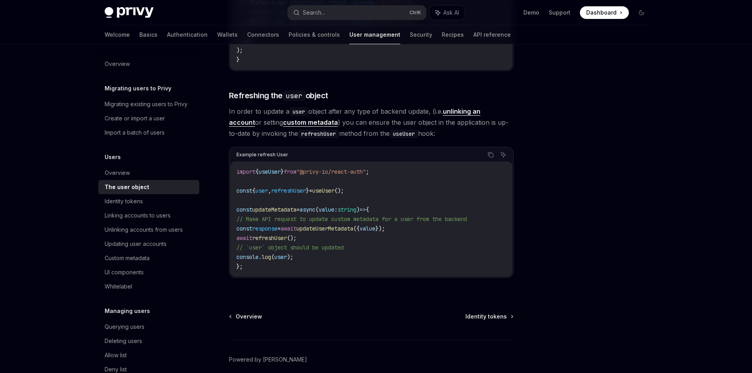
scroll to position [1047, 0]
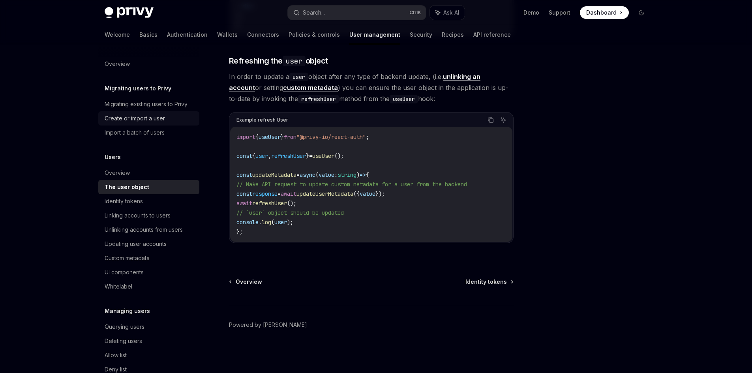
click at [155, 118] on div "Create or import a user" at bounding box center [135, 118] width 60 height 9
type textarea "*"
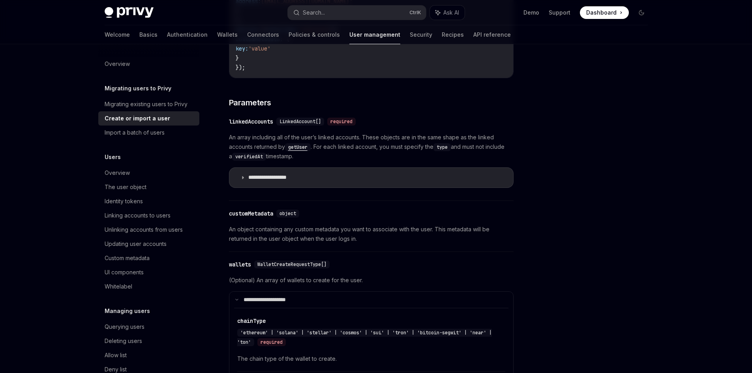
scroll to position [237, 0]
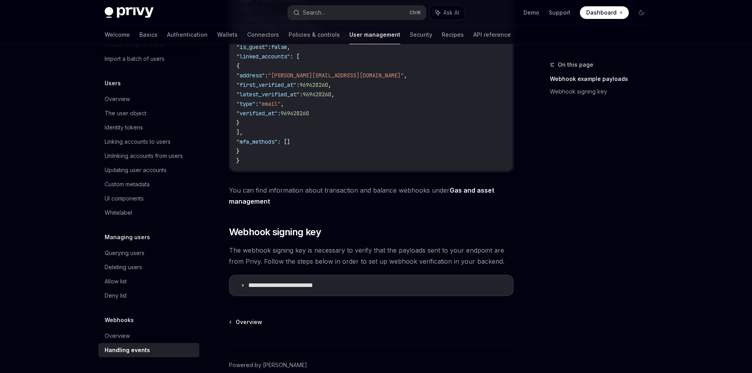
scroll to position [320, 0]
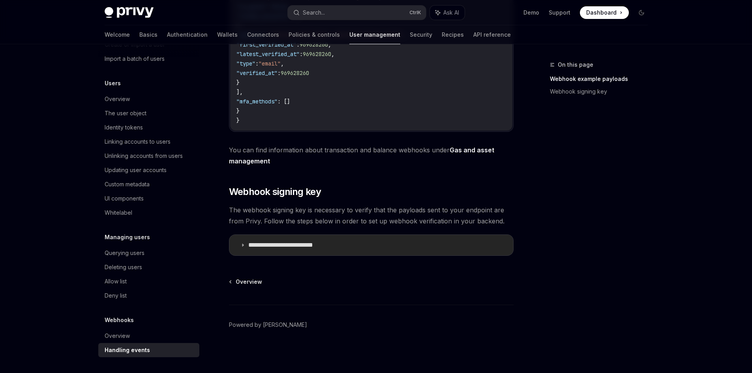
click at [244, 245] on icon at bounding box center [242, 245] width 5 height 5
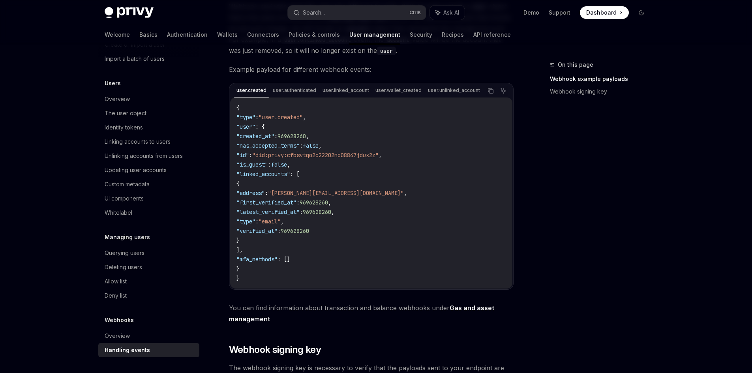
scroll to position [162, 0]
